Goal: Check status: Check status

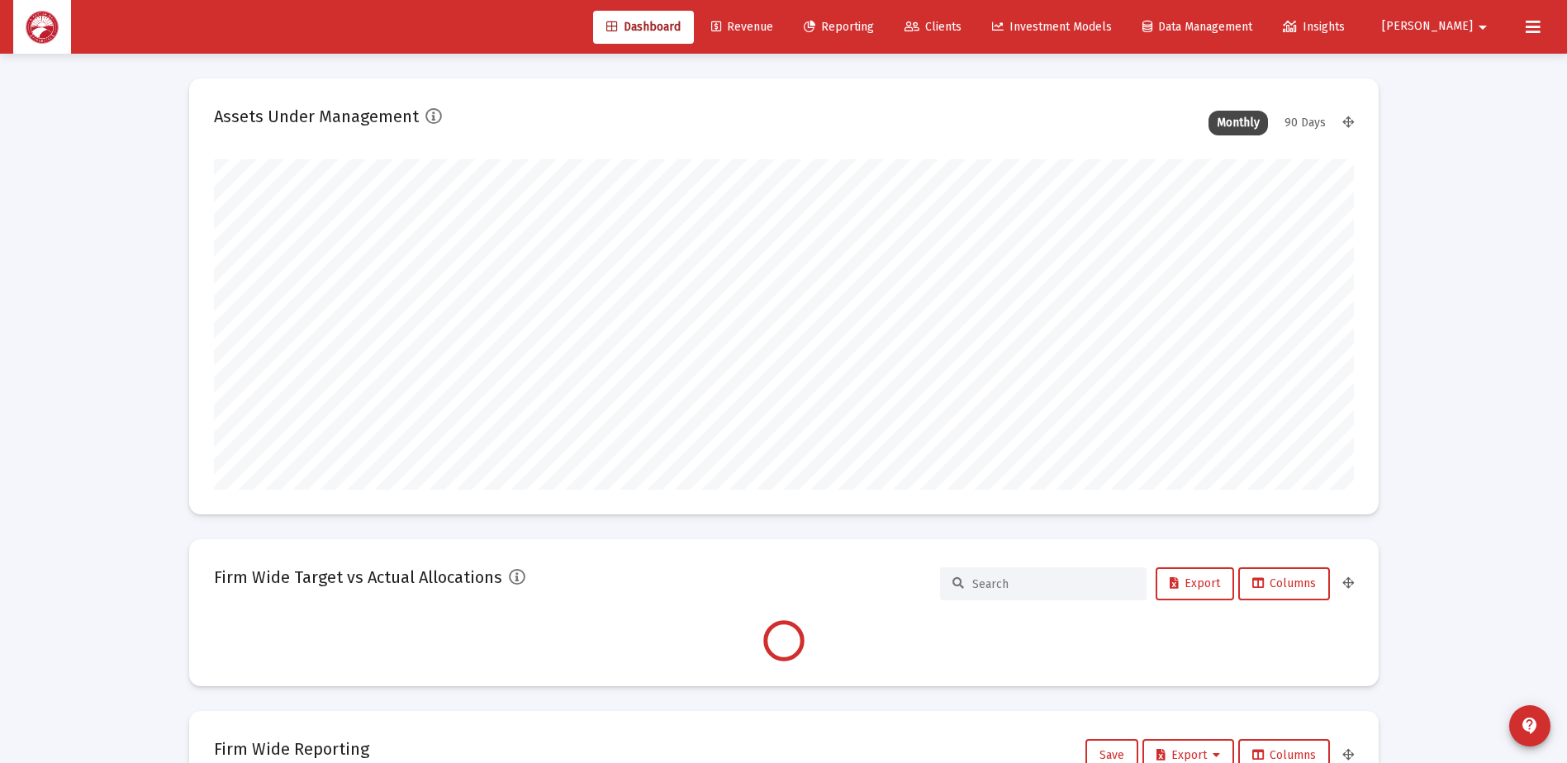
scroll to position [331, 1140]
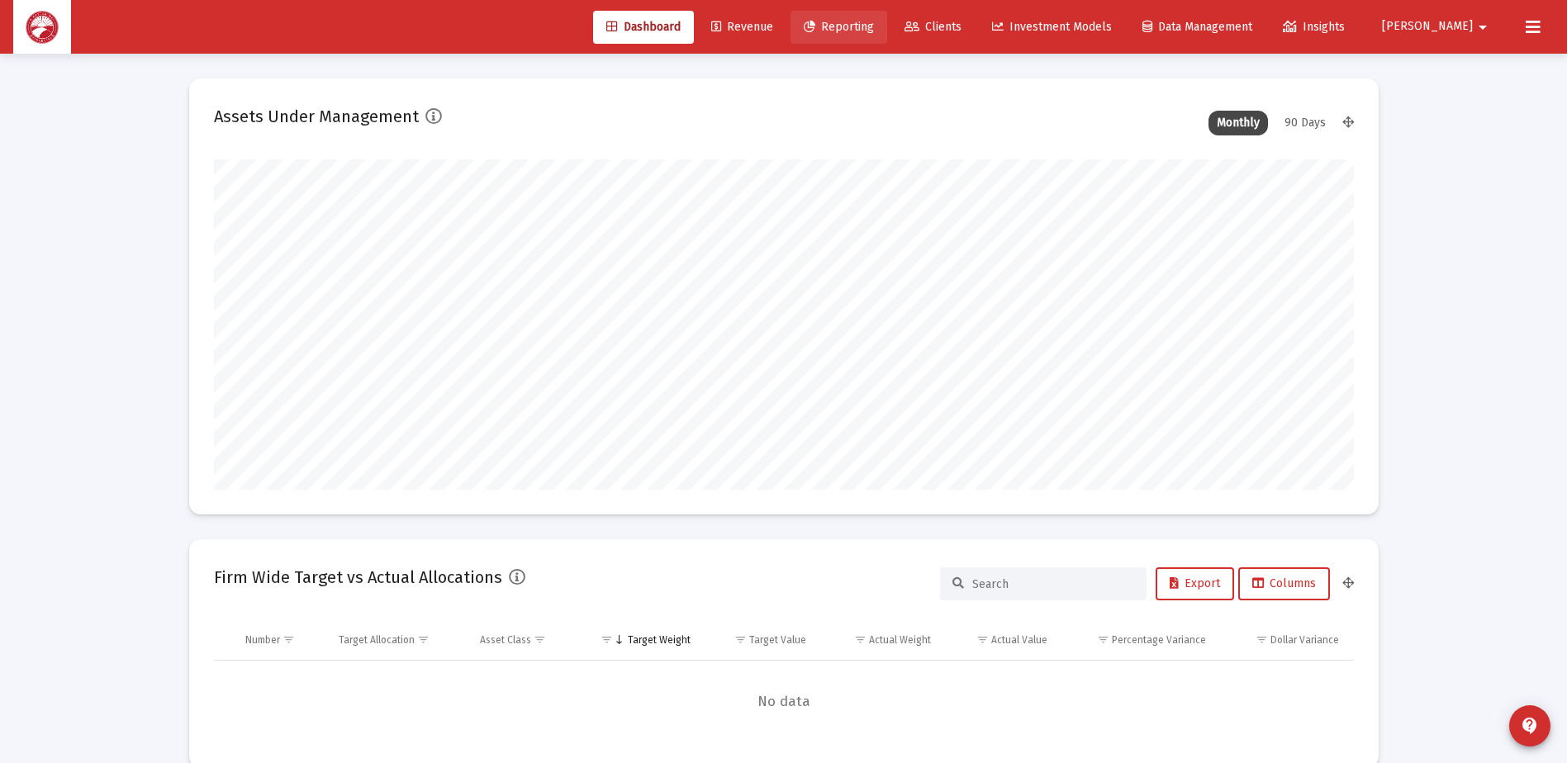
click at [874, 24] on span "Reporting" at bounding box center [839, 27] width 70 height 14
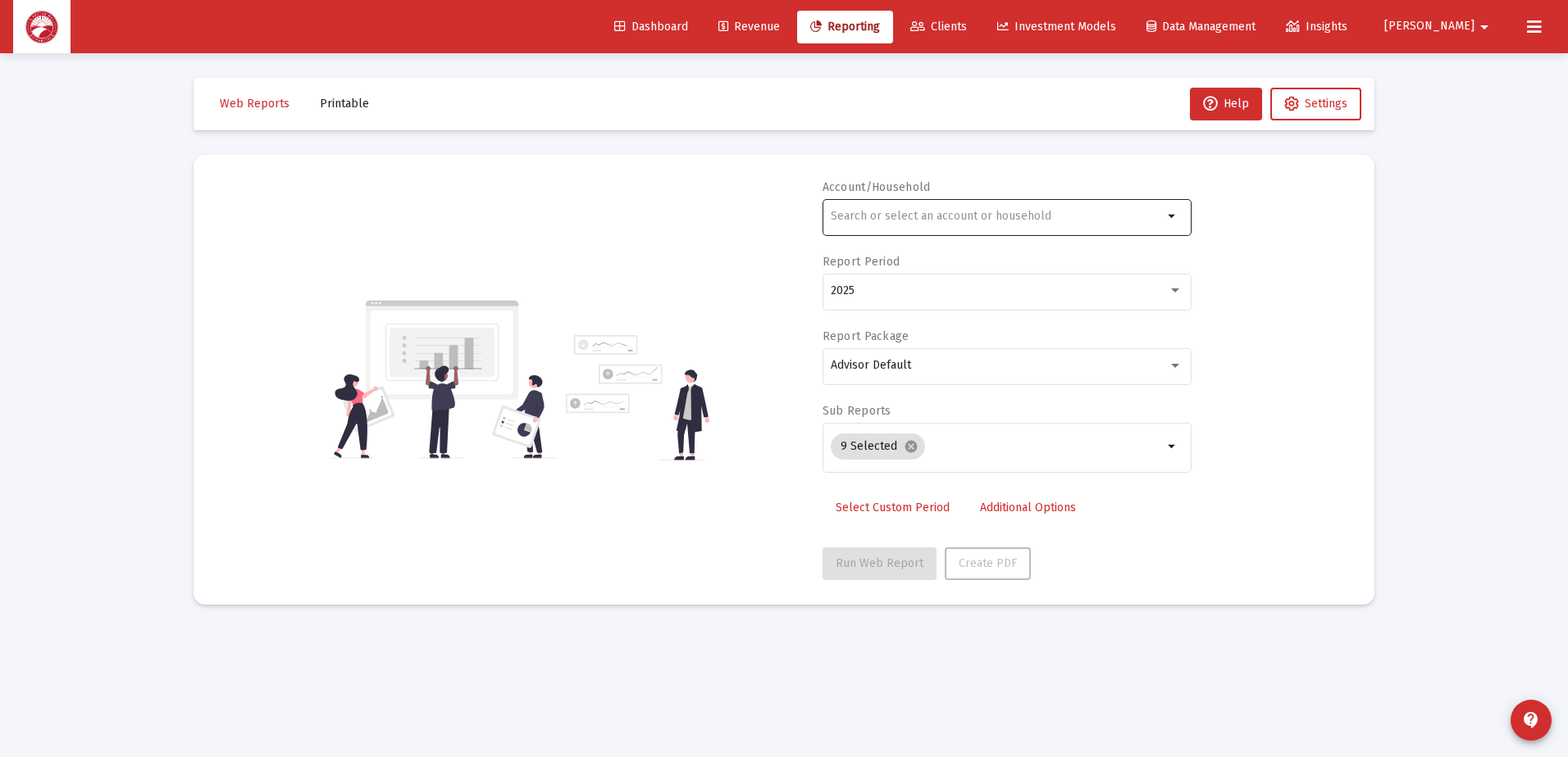
click at [1169, 218] on mat-icon "arrow_drop_down" at bounding box center [1173, 216] width 20 height 20
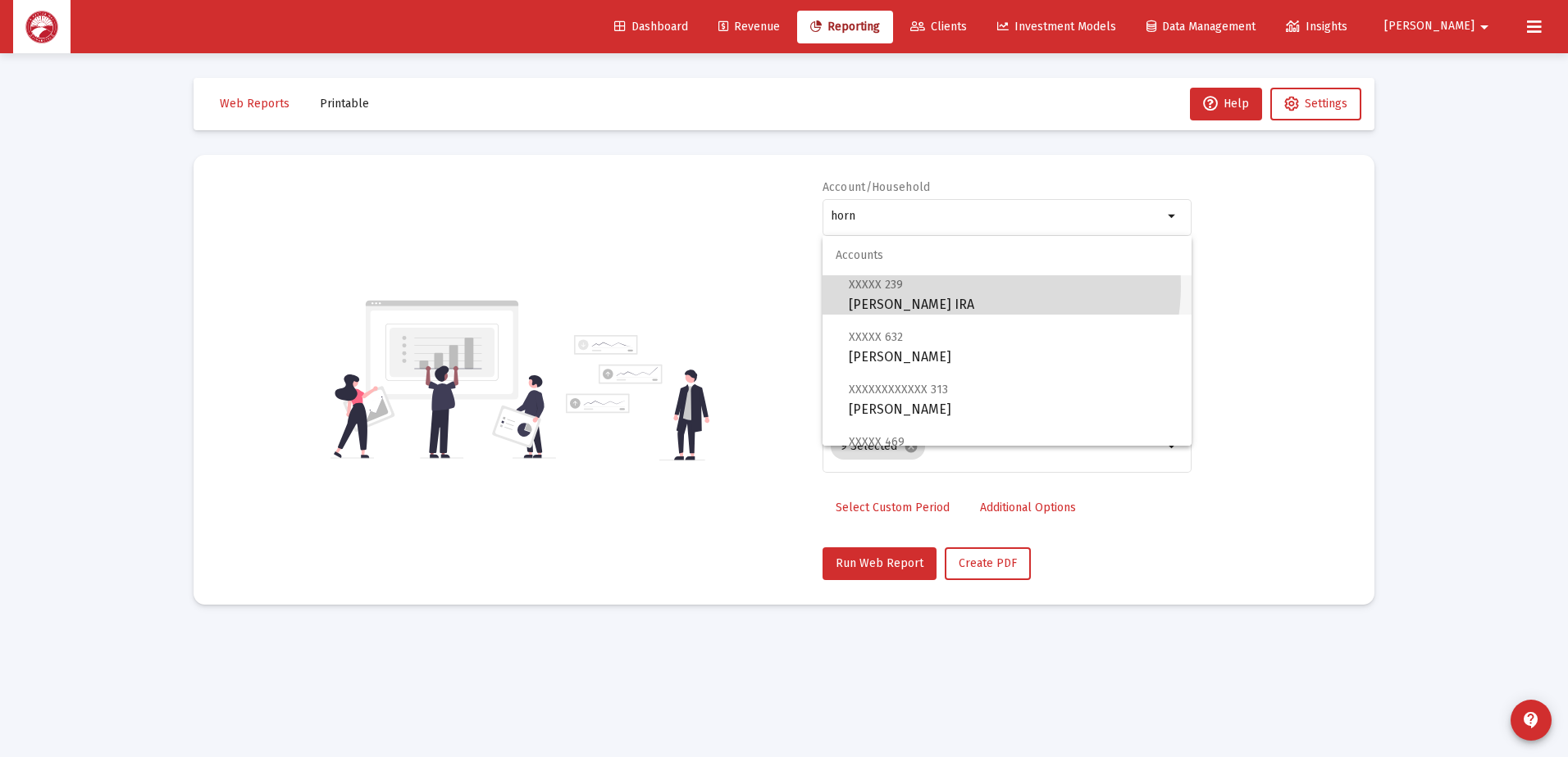
click at [973, 286] on span "XXXXX 239 [PERSON_NAME] IRA" at bounding box center [1013, 295] width 329 height 40
type input "[PERSON_NAME] IRA"
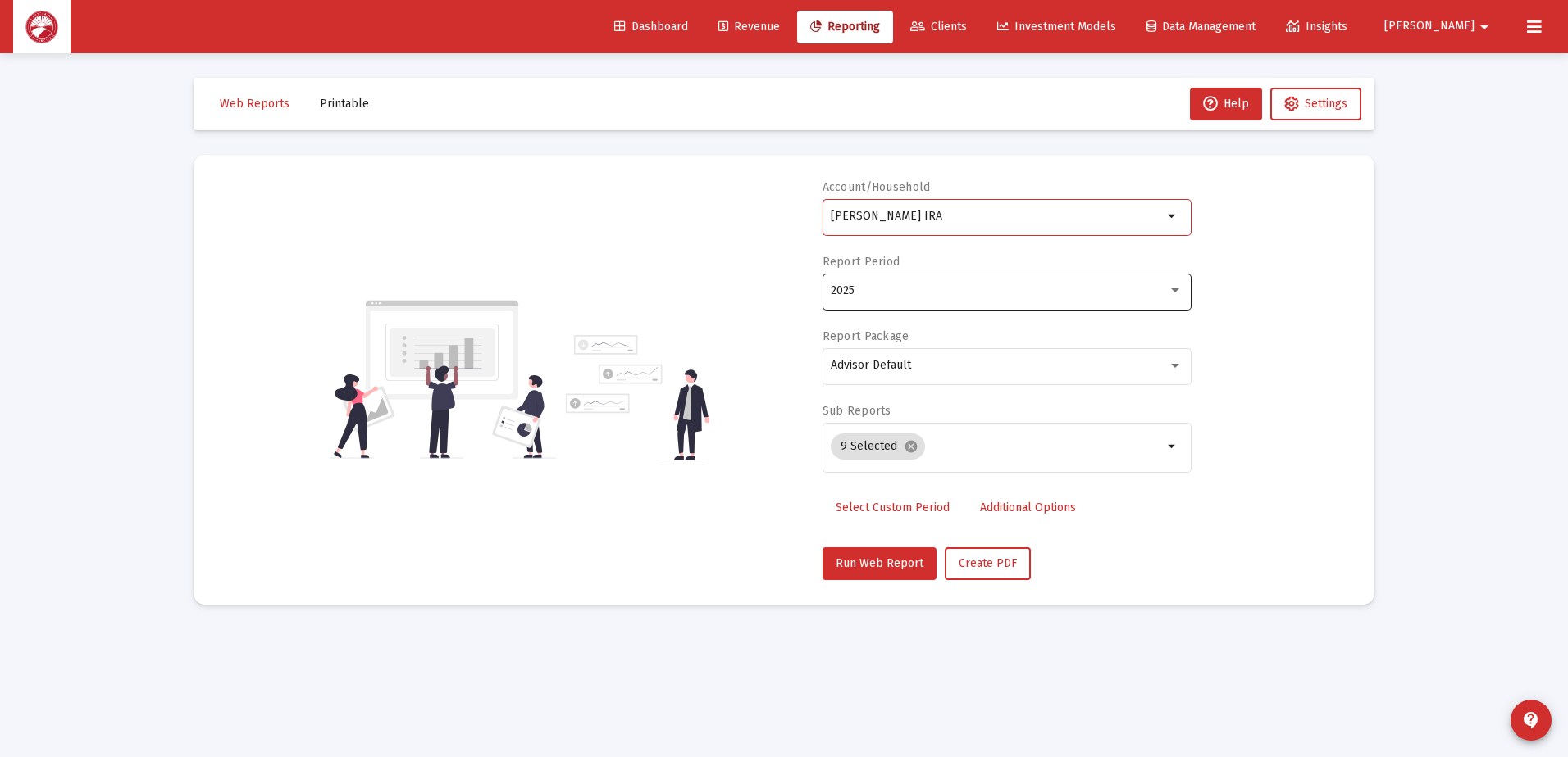
click at [949, 299] on div "2025" at bounding box center [1006, 291] width 351 height 40
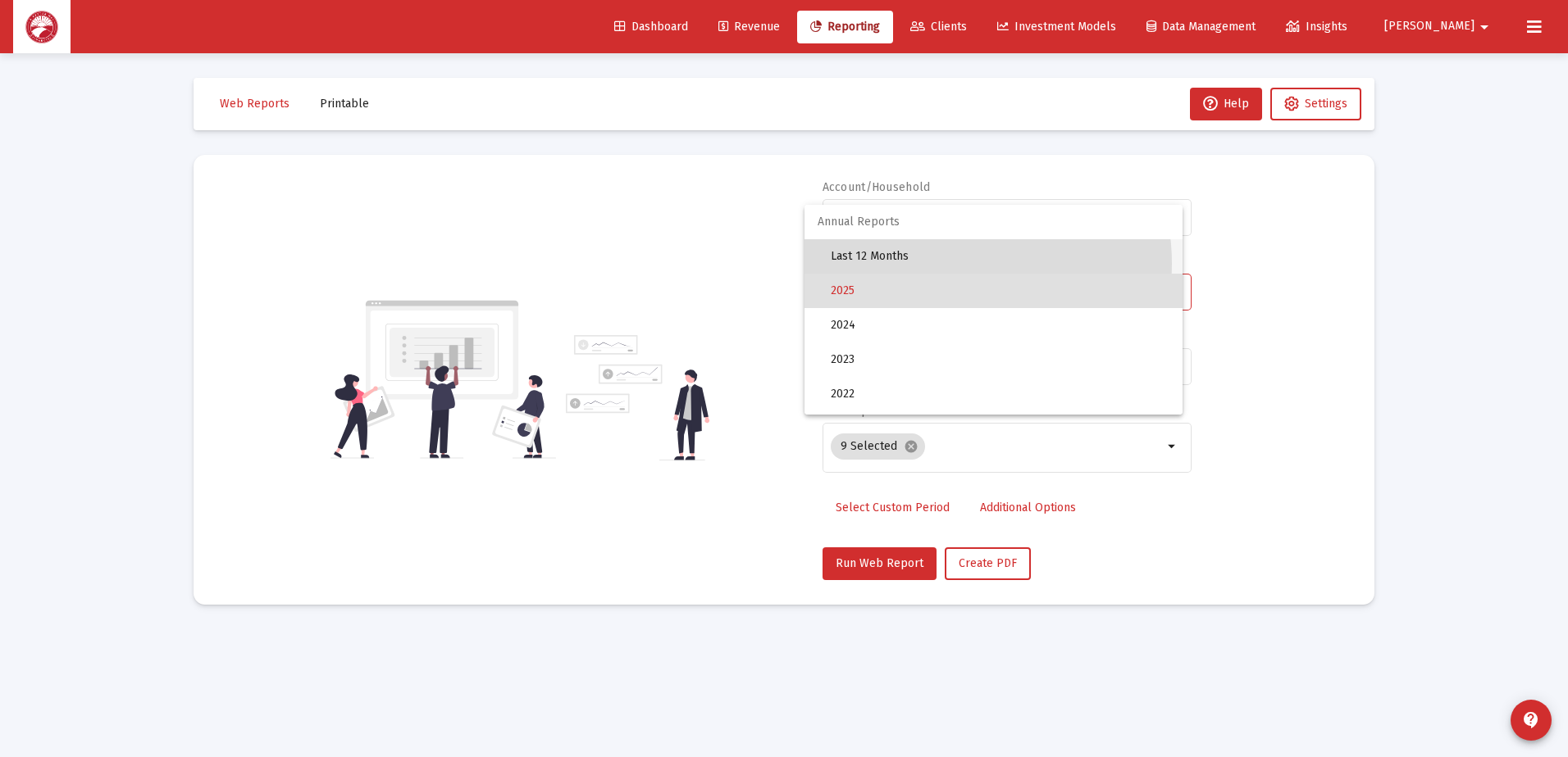
click at [945, 264] on span "Last 12 Months" at bounding box center [999, 256] width 338 height 35
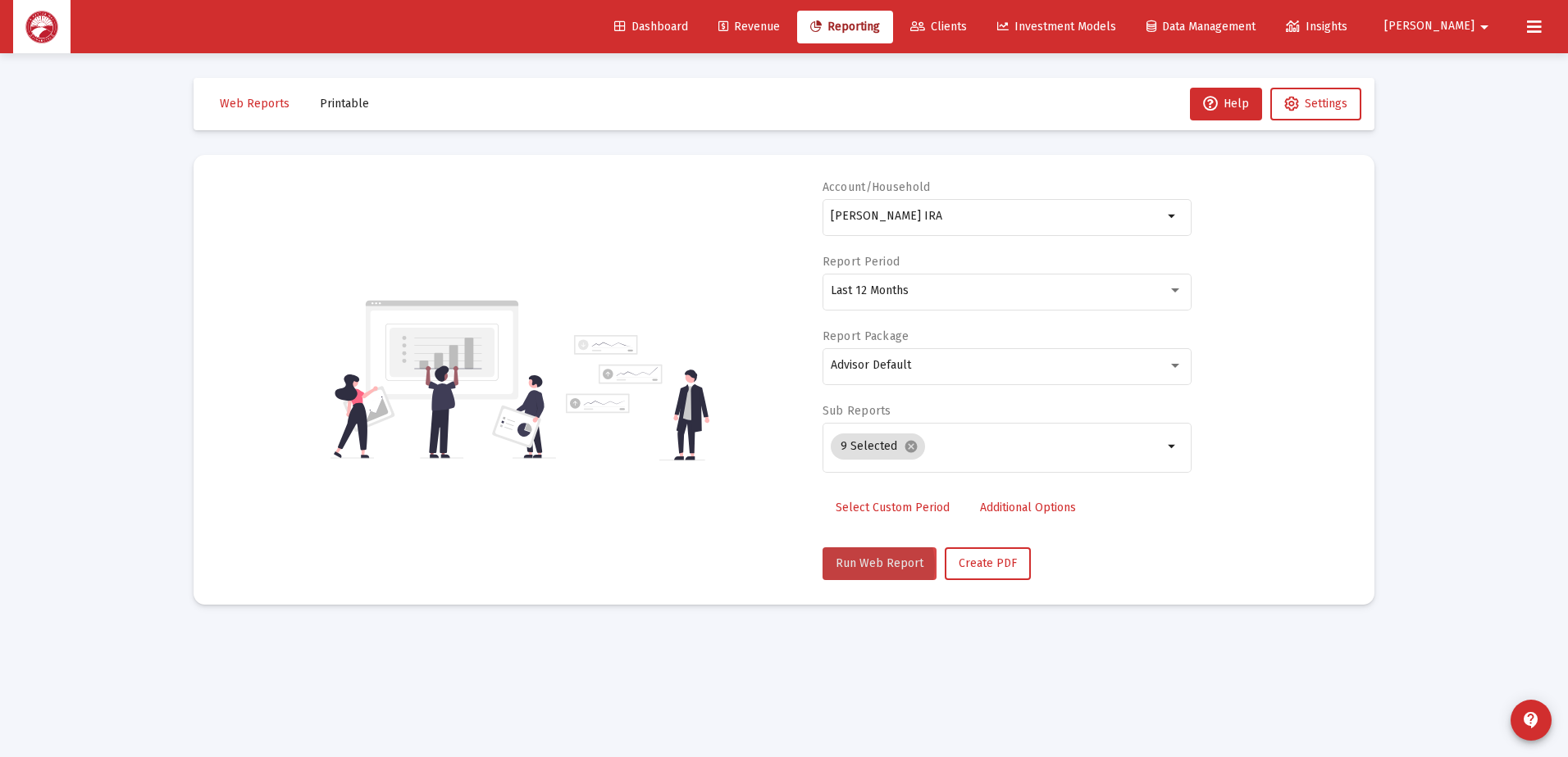
click at [861, 566] on span "Run Web Report" at bounding box center [879, 564] width 87 height 14
select select "View all"
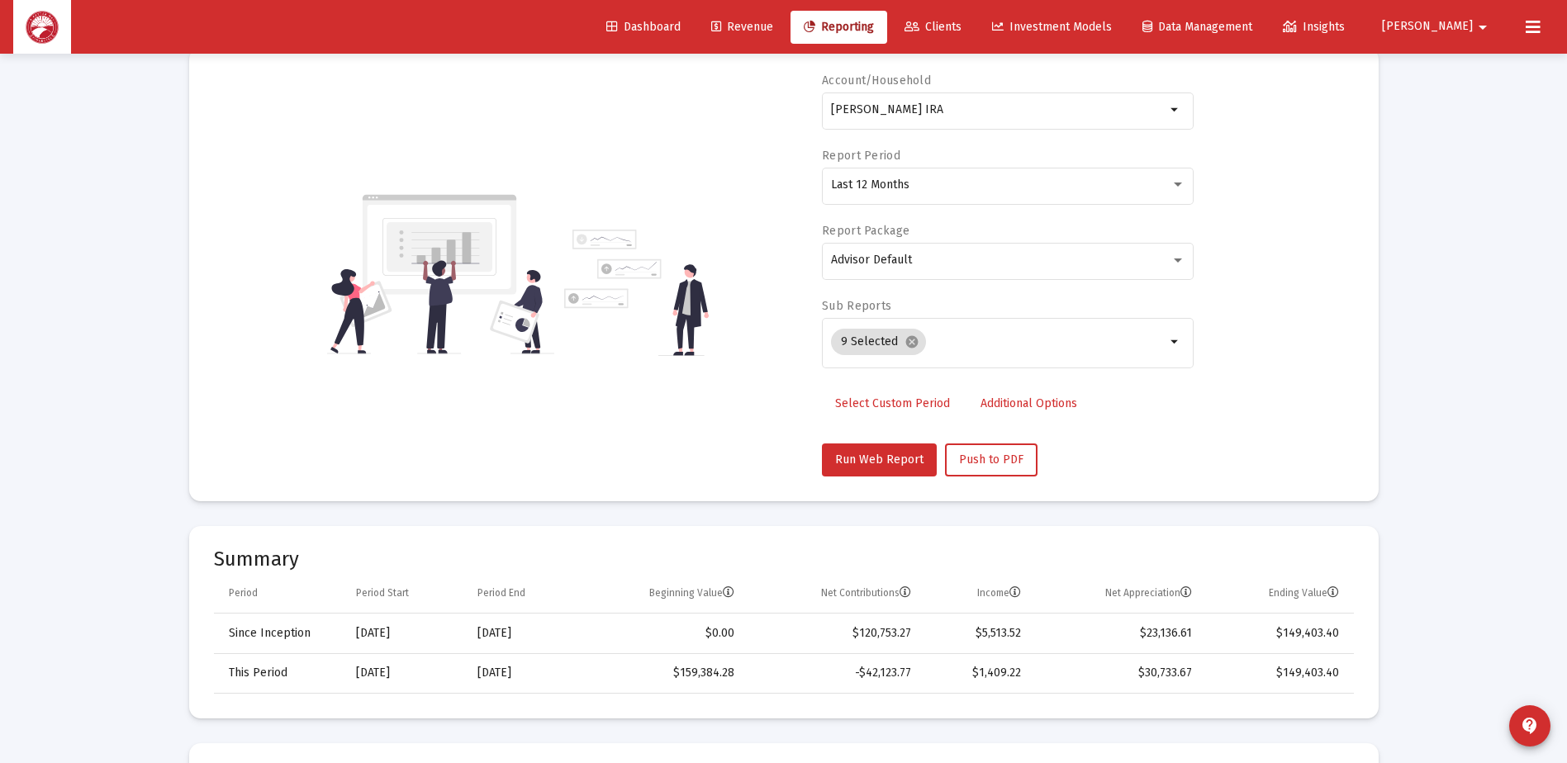
scroll to position [83, 0]
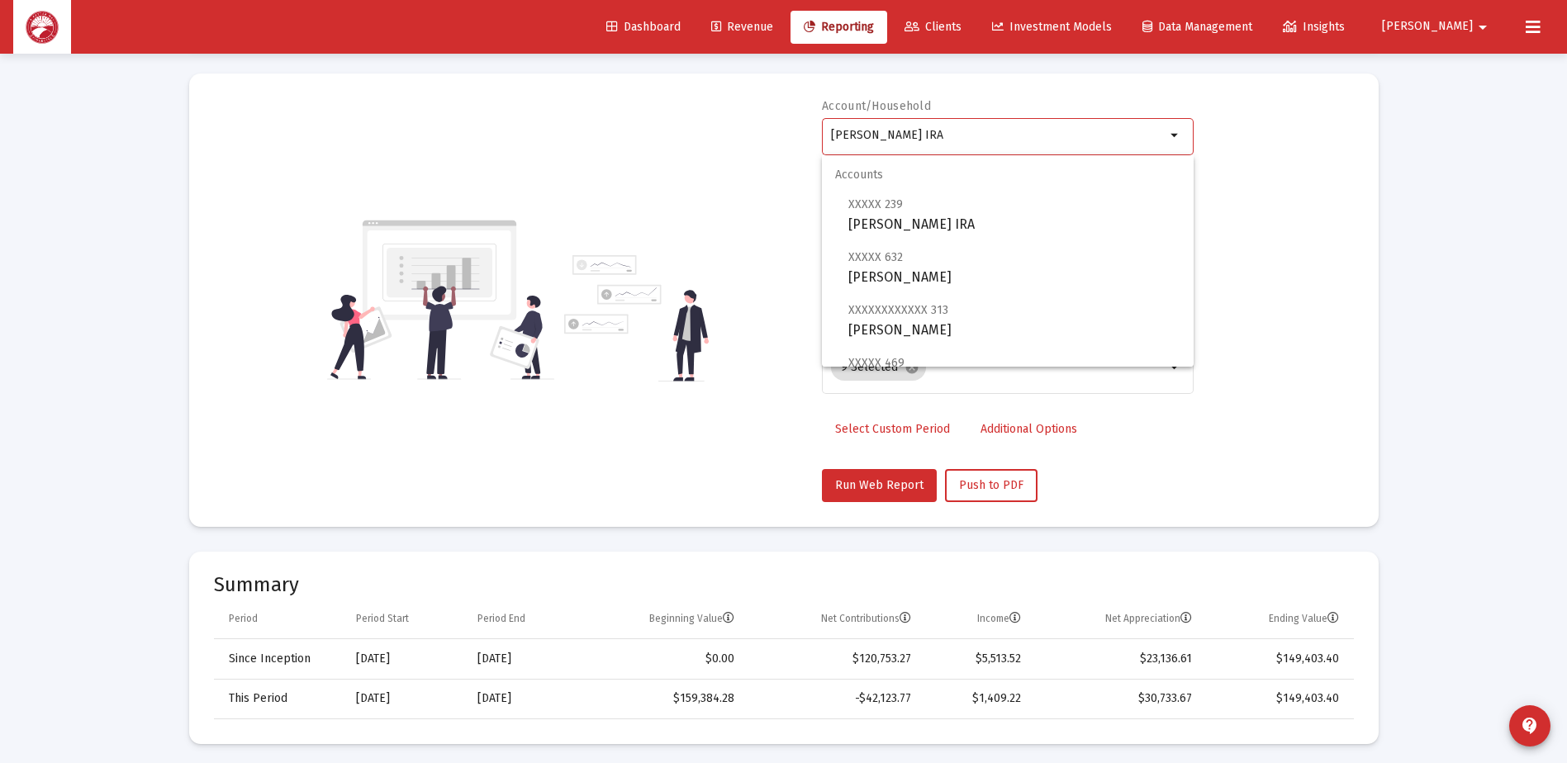
click at [1084, 136] on input "[PERSON_NAME] IRA" at bounding box center [998, 135] width 335 height 13
click at [1006, 259] on span "XXXXX 632 [PERSON_NAME]" at bounding box center [1015, 267] width 332 height 40
type input "[PERSON_NAME]"
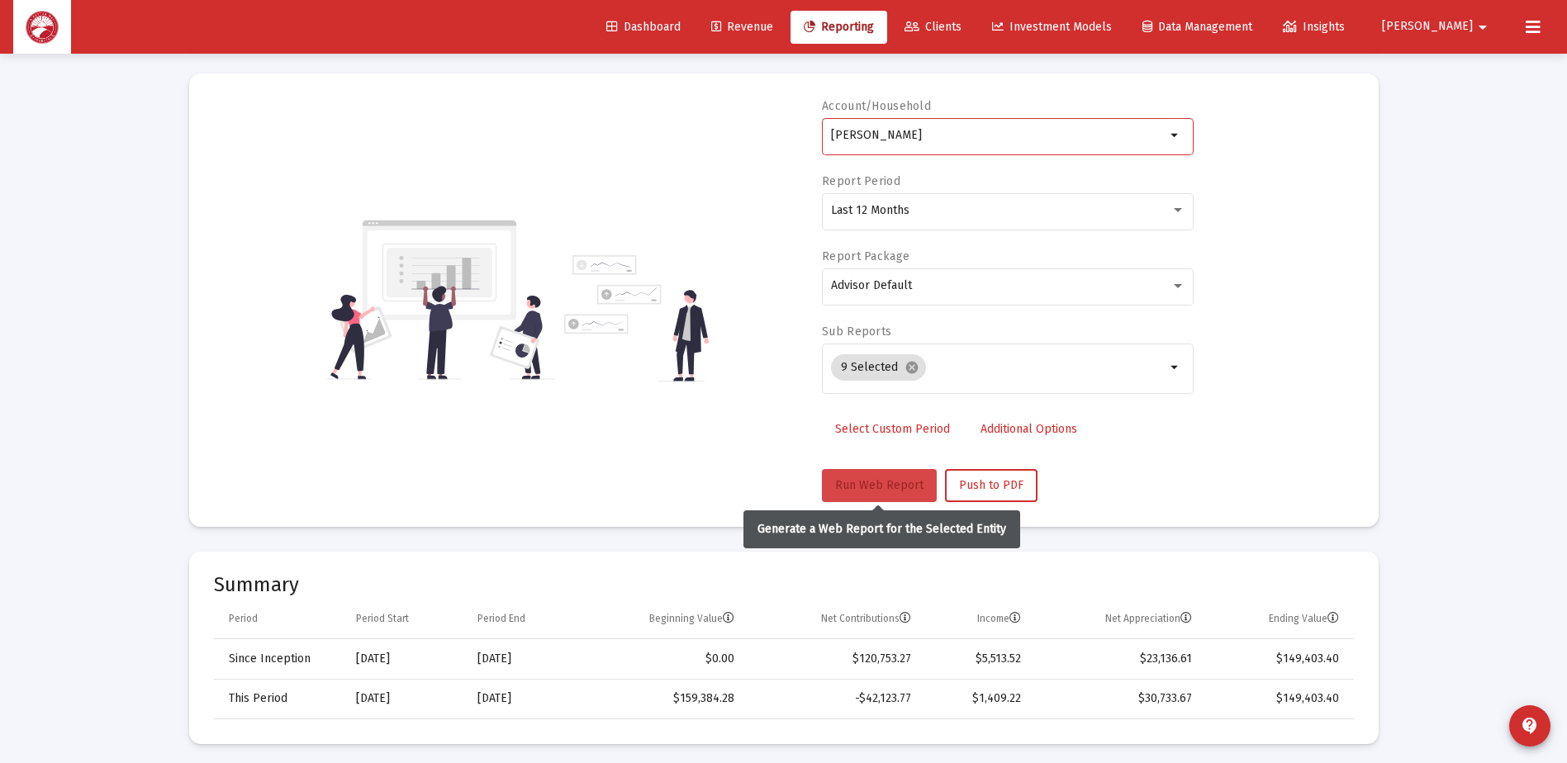
click at [868, 481] on span "Run Web Report" at bounding box center [879, 485] width 88 height 14
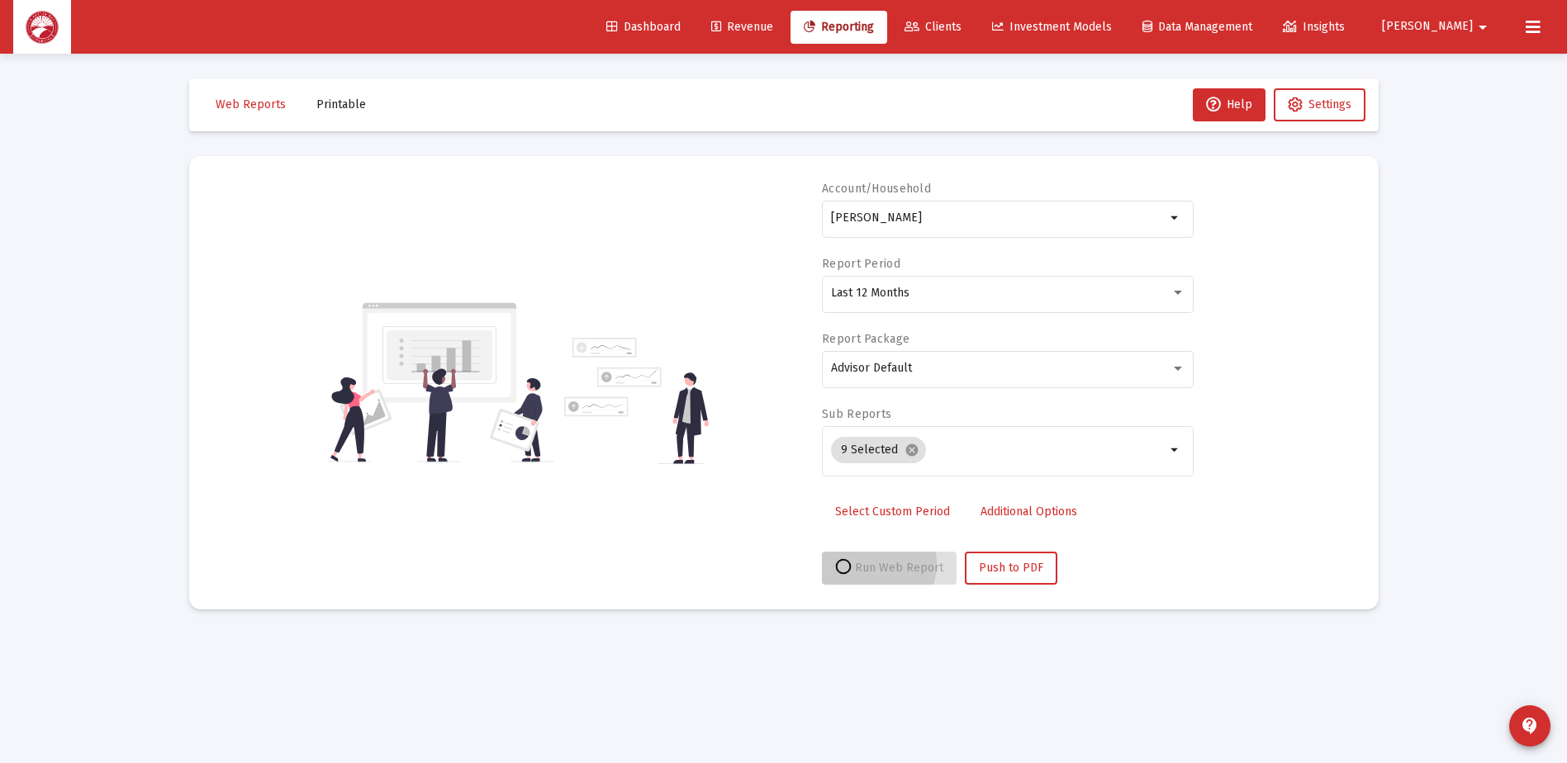
scroll to position [0, 0]
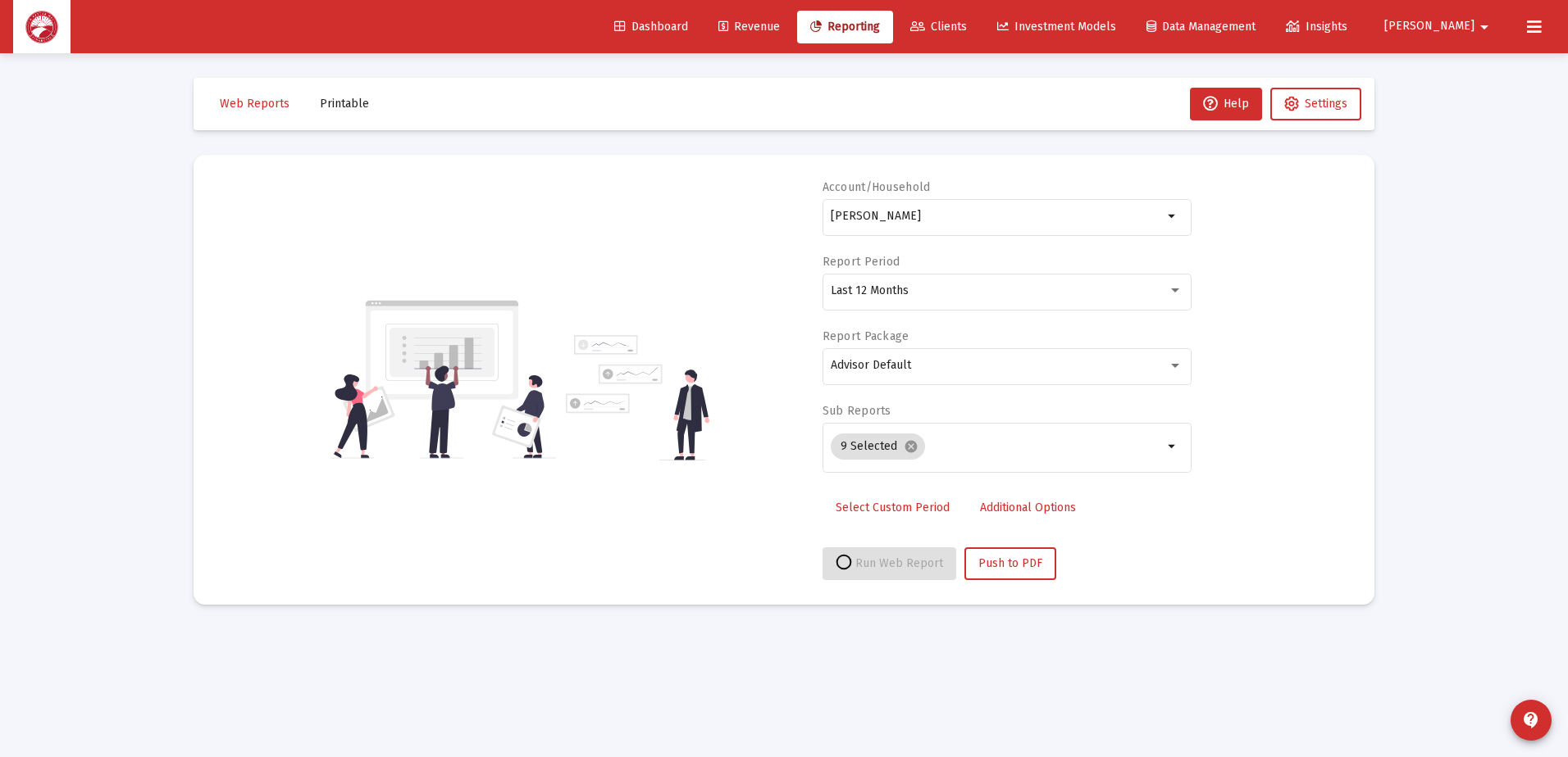
select select "View all"
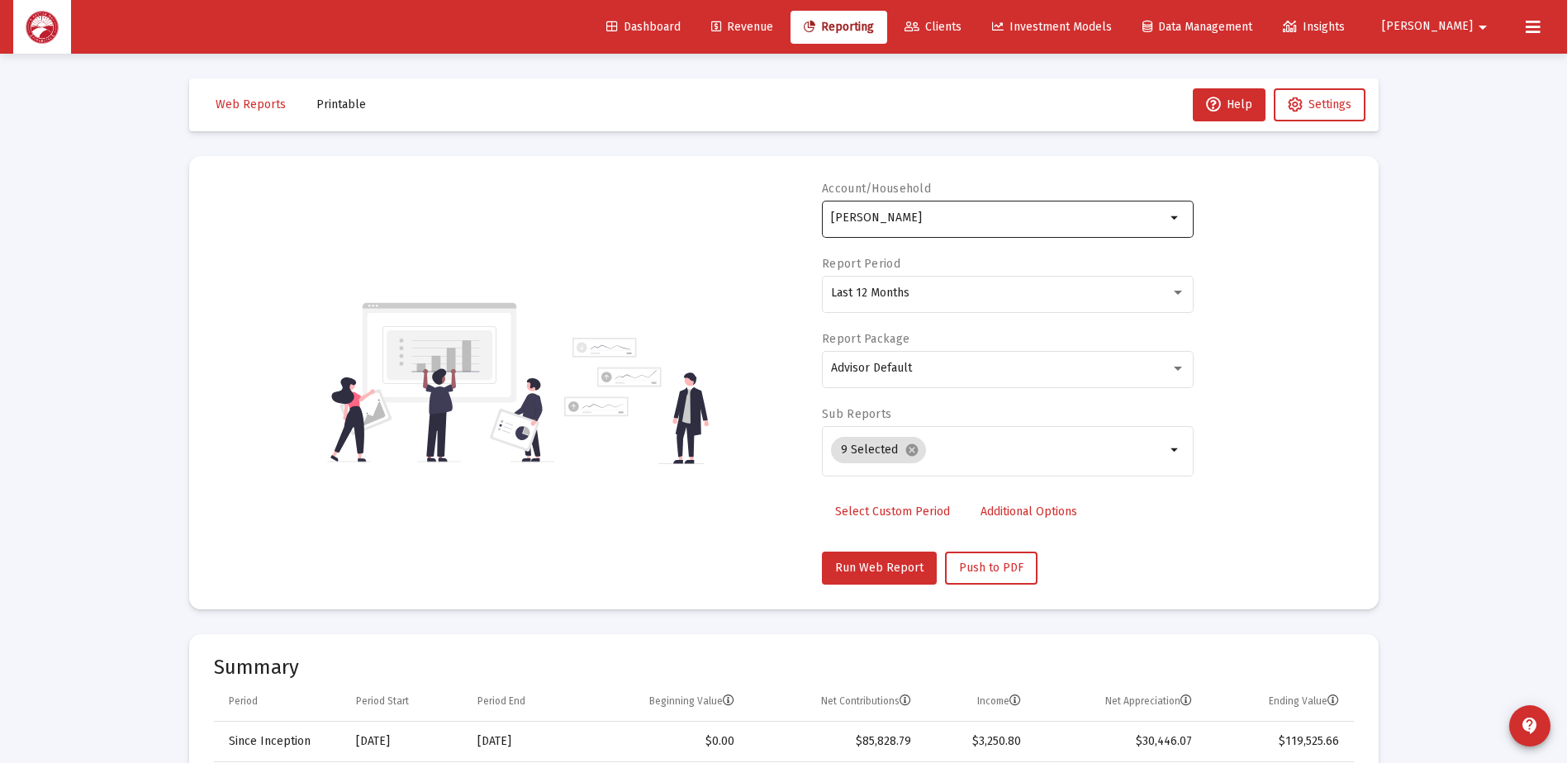
click at [1178, 221] on mat-icon "arrow_drop_down" at bounding box center [1176, 218] width 20 height 20
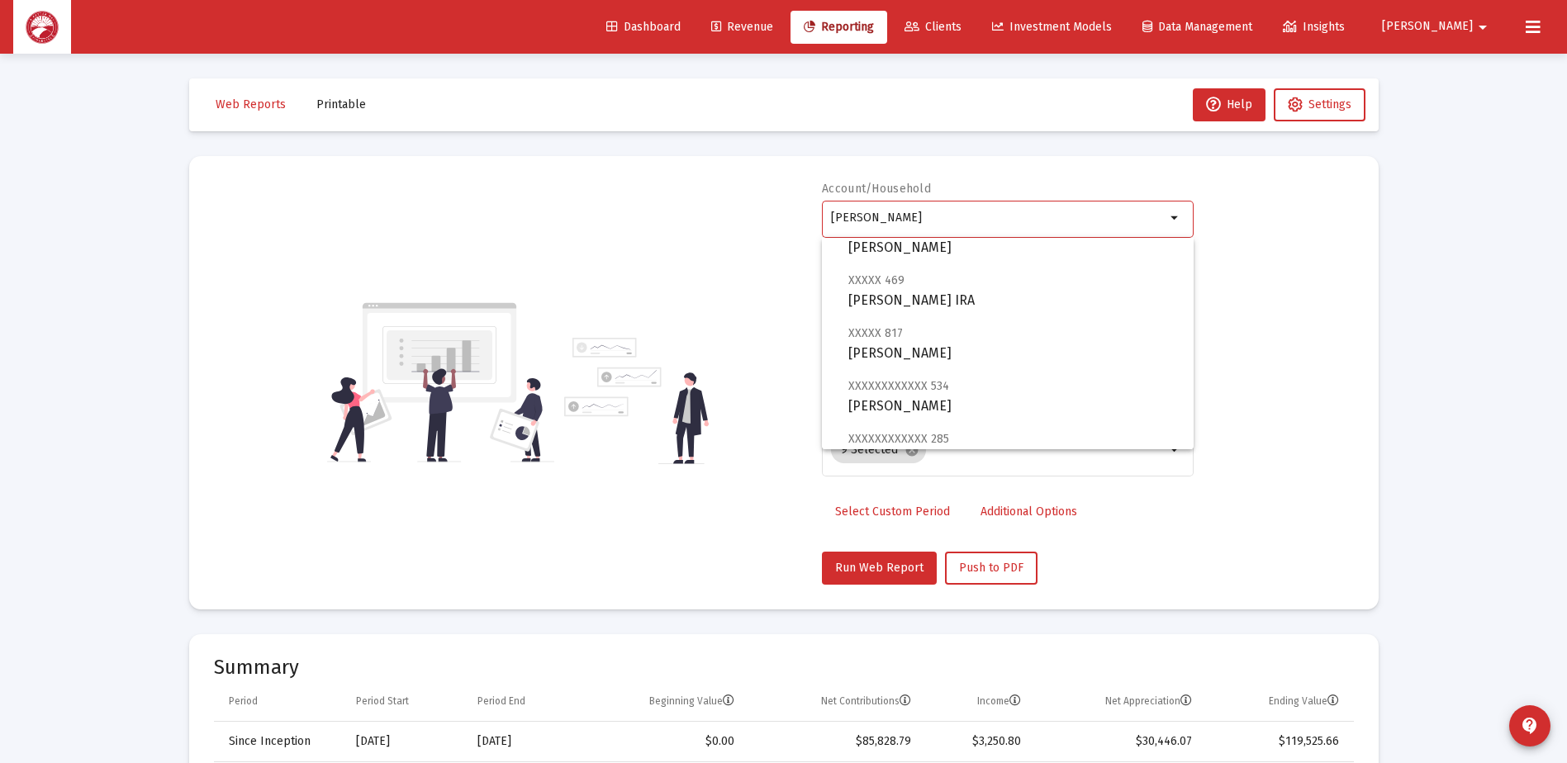
scroll to position [331, 0]
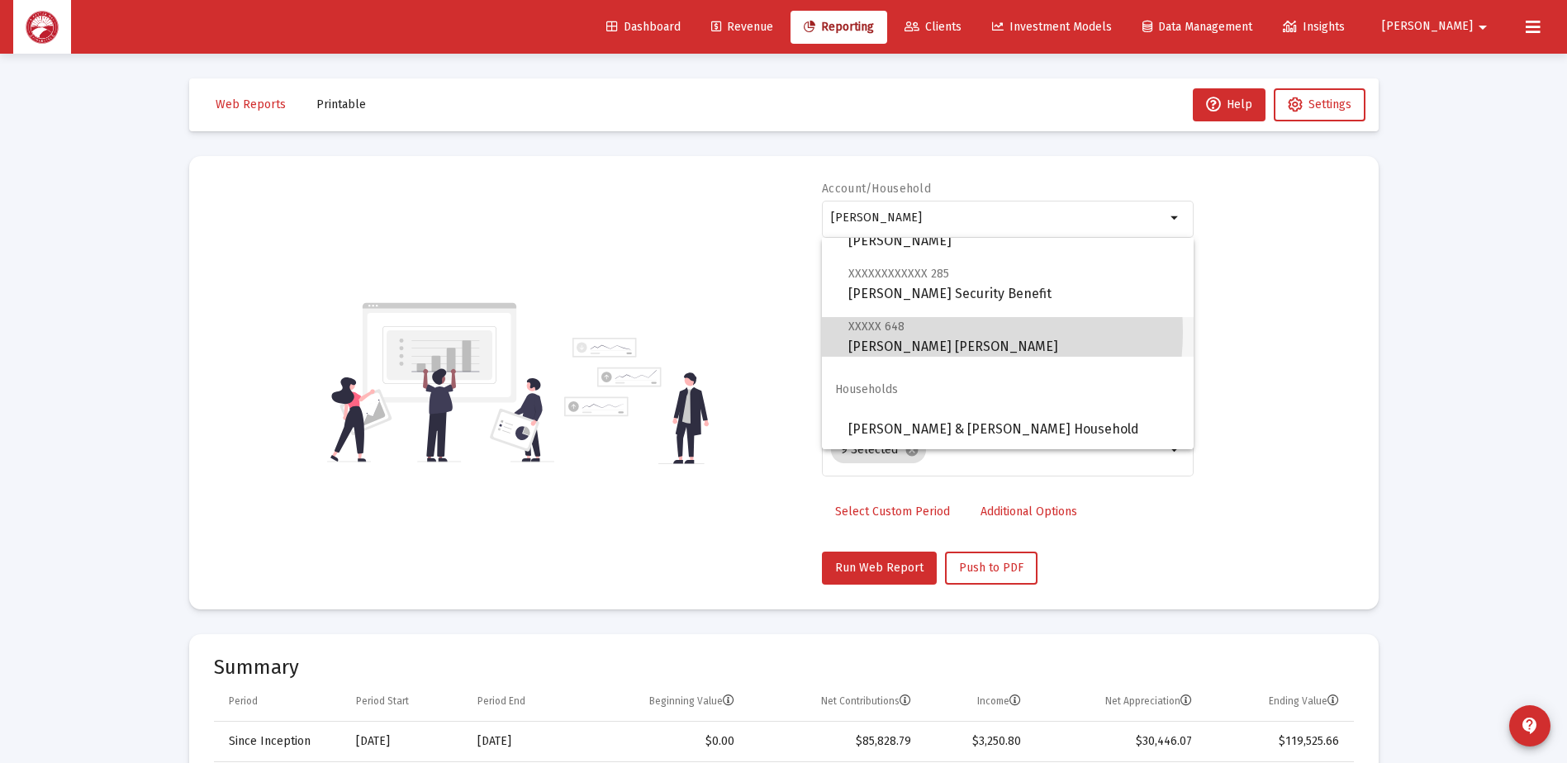
click at [936, 332] on span "XXXXX 648 [PERSON_NAME] [PERSON_NAME]" at bounding box center [1015, 336] width 332 height 40
type input "[PERSON_NAME] [PERSON_NAME]"
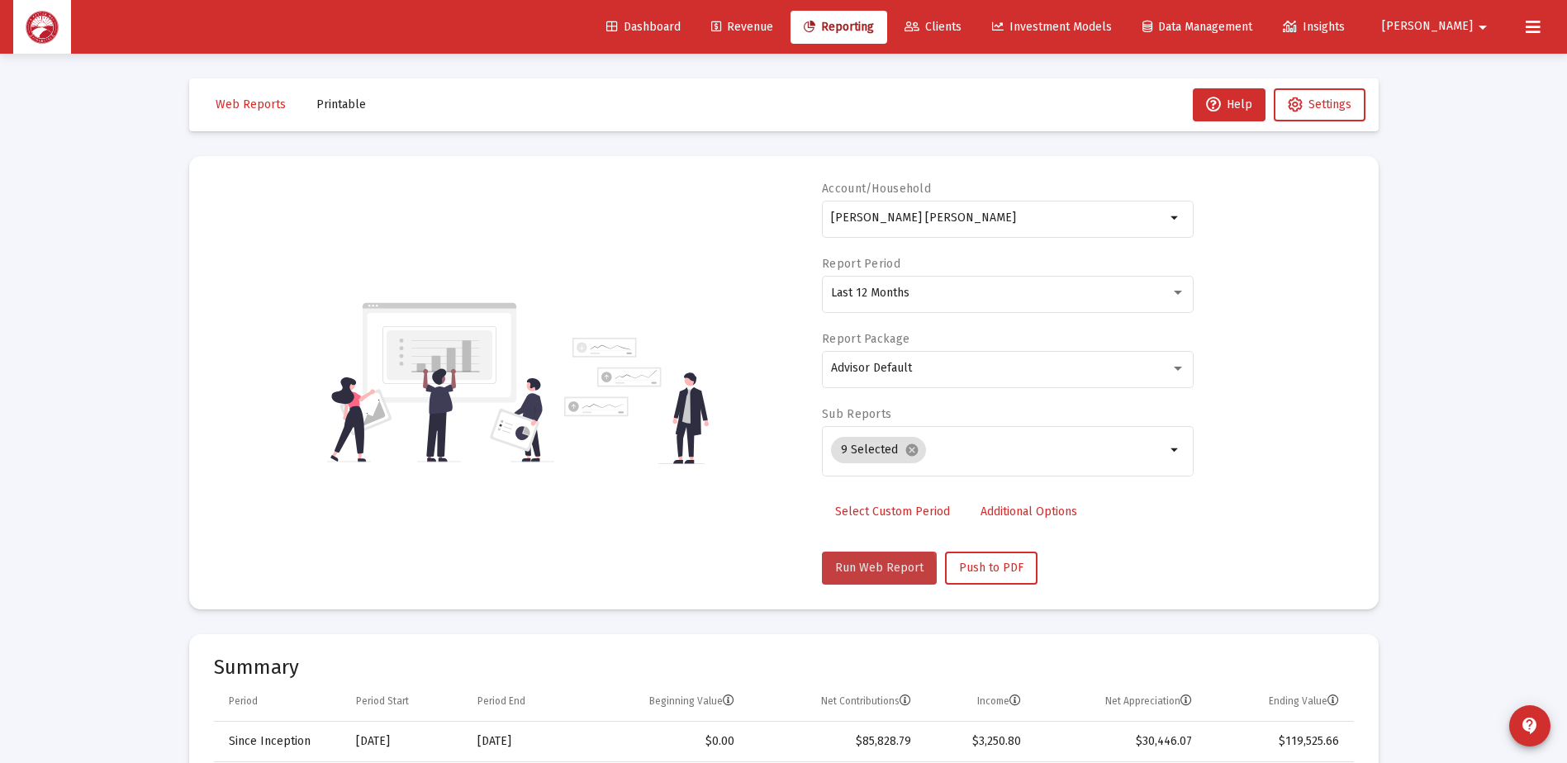
click at [869, 578] on button "Run Web Report" at bounding box center [879, 568] width 115 height 33
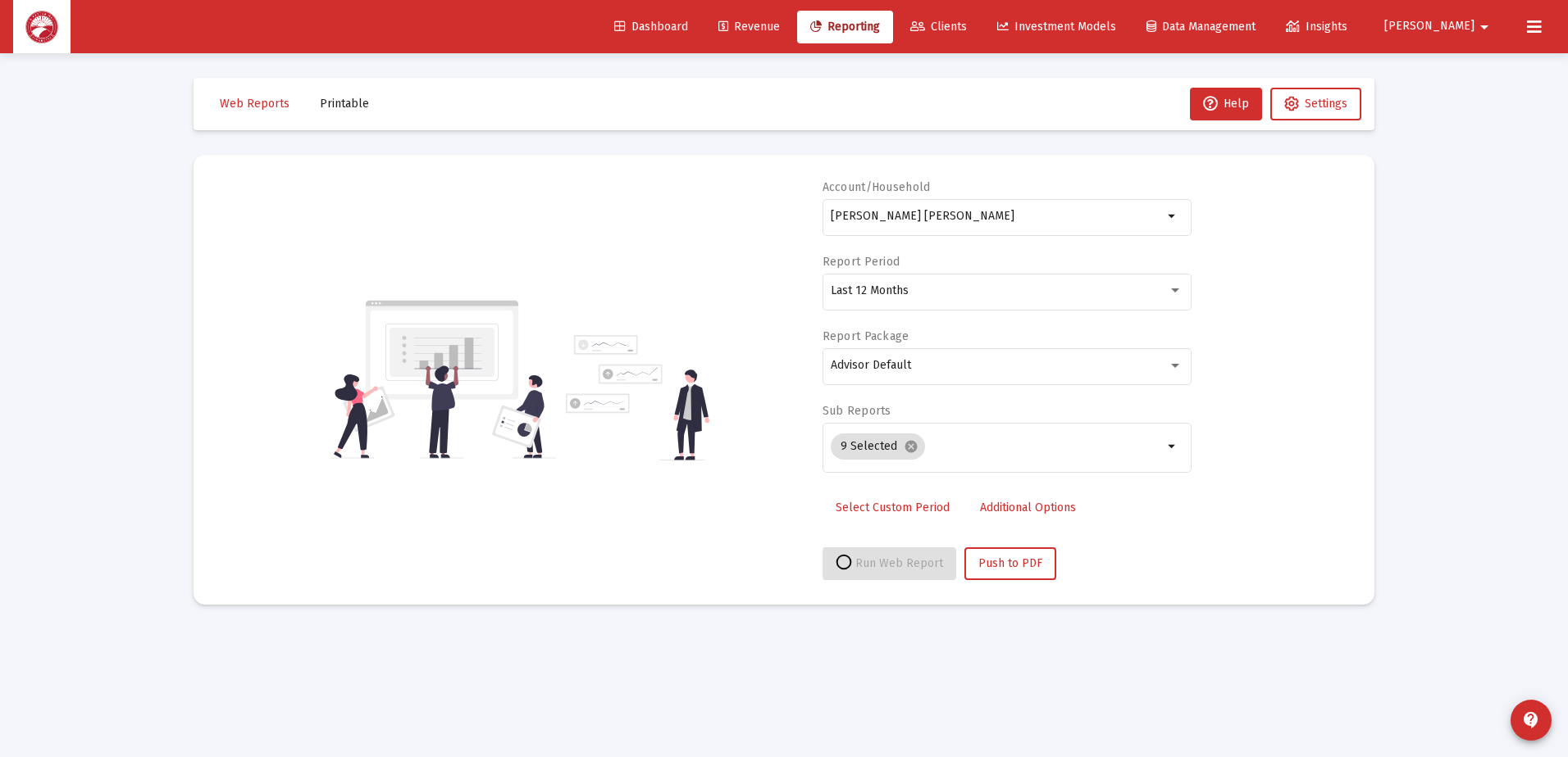
select select "View all"
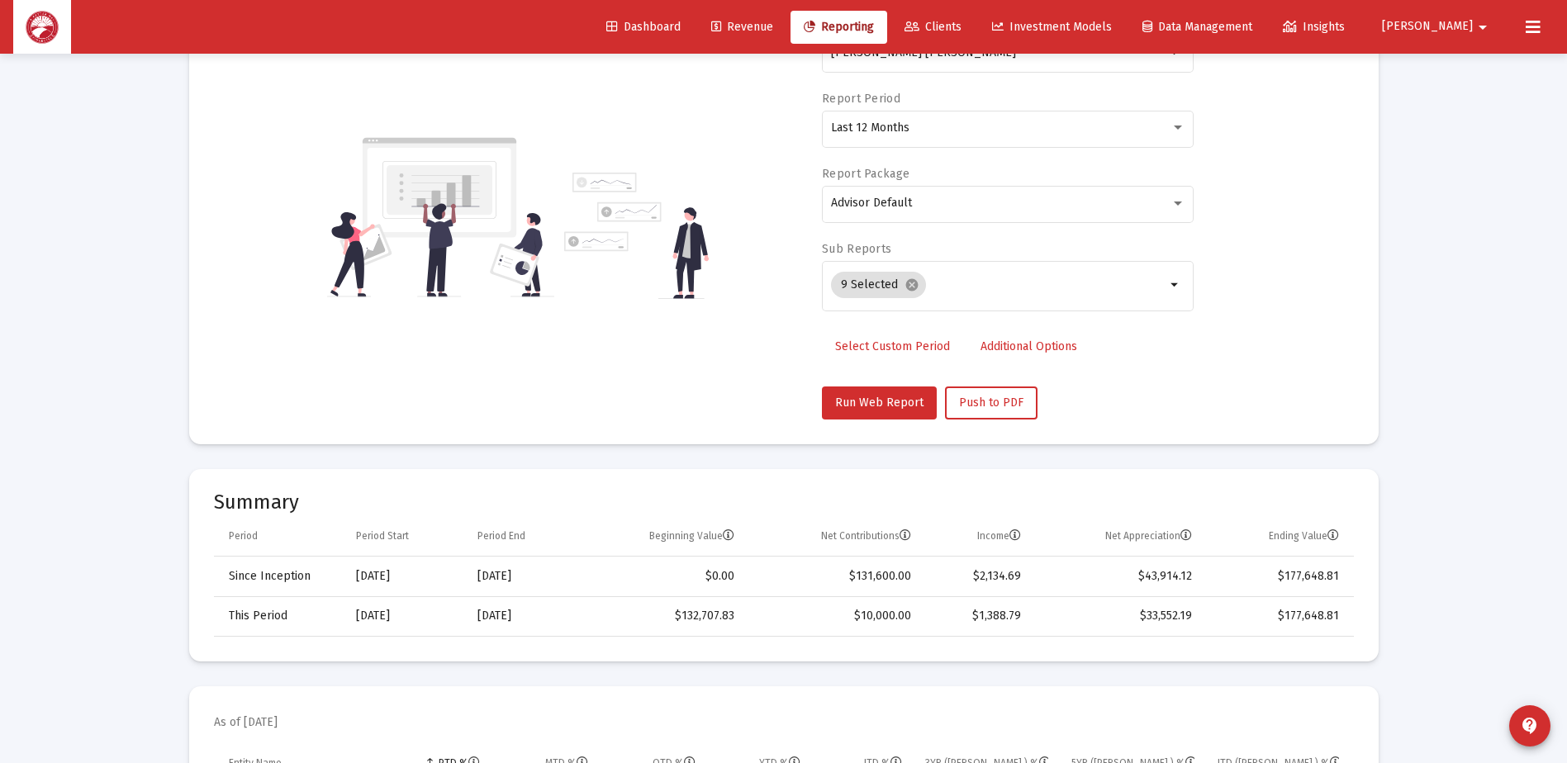
scroll to position [0, 0]
